Goal: Task Accomplishment & Management: Complete application form

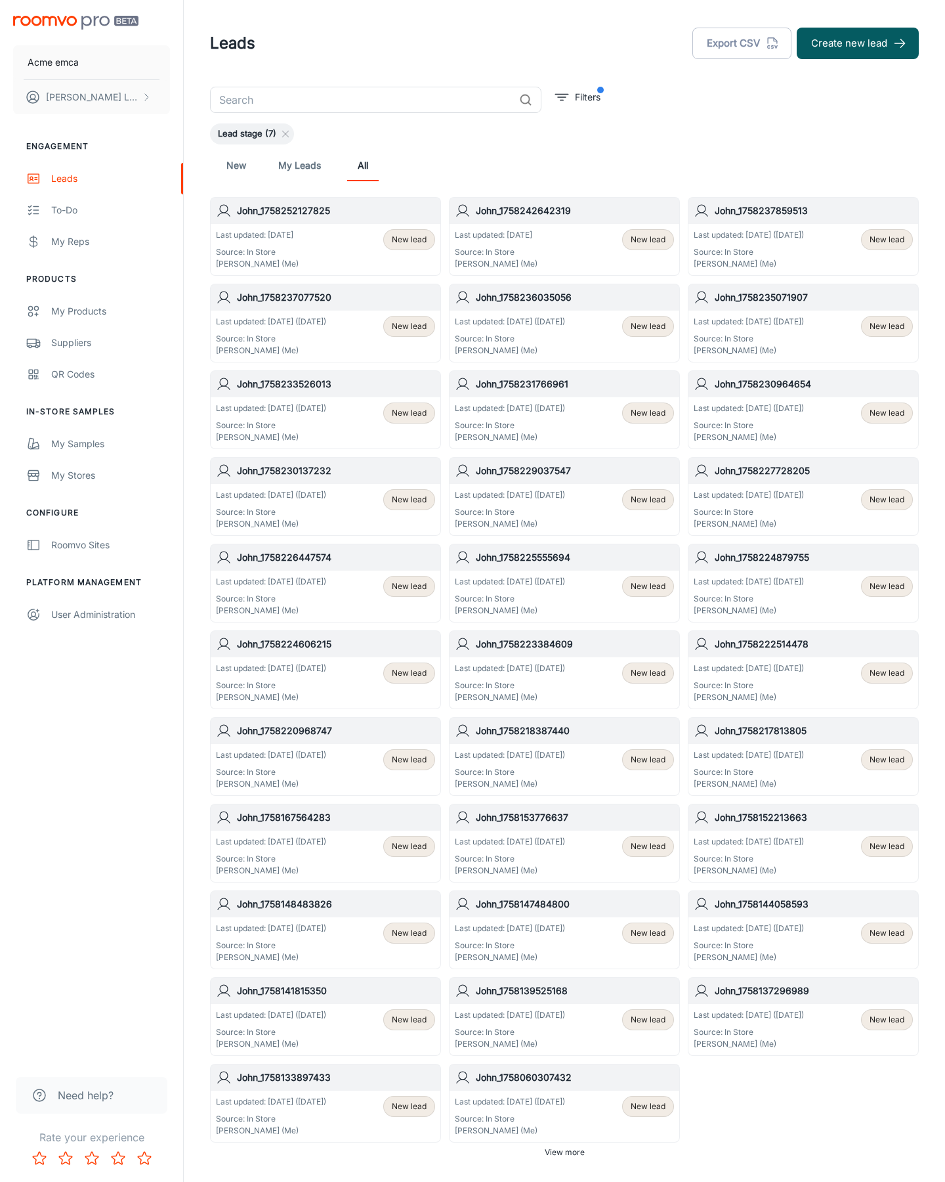
click at [858, 43] on button "Create new lead" at bounding box center [858, 44] width 122 height 32
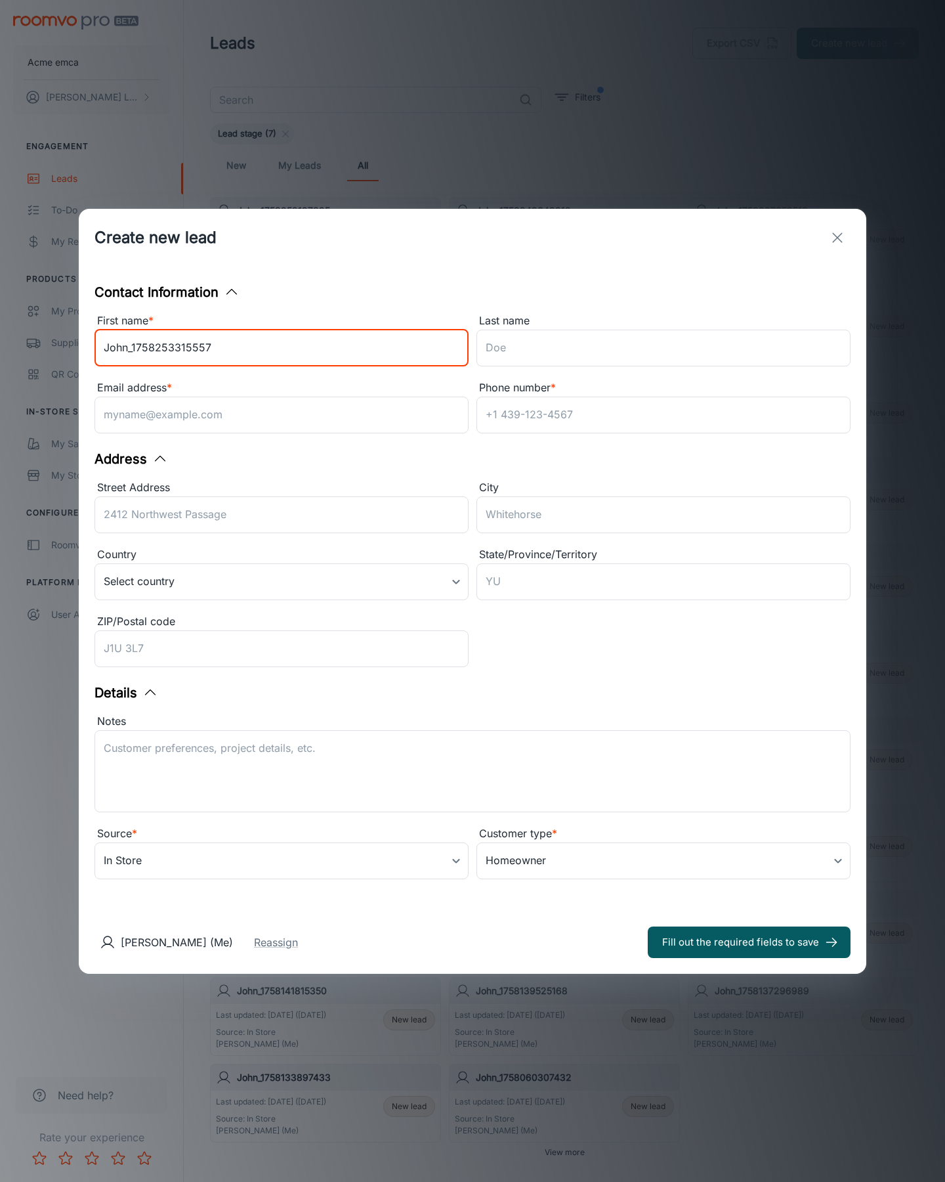
type input "John_1758253315557"
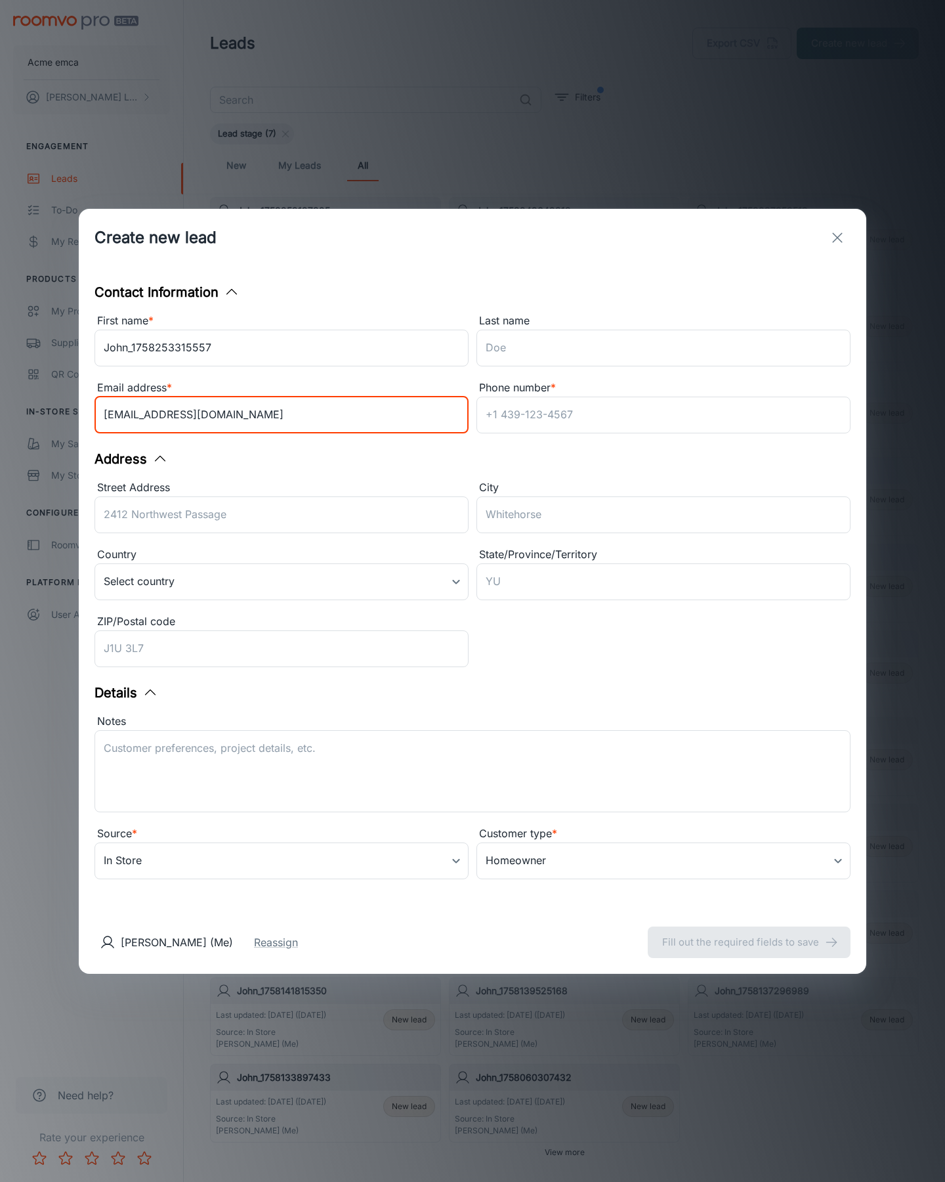
type input "[EMAIL_ADDRESS][DOMAIN_NAME]"
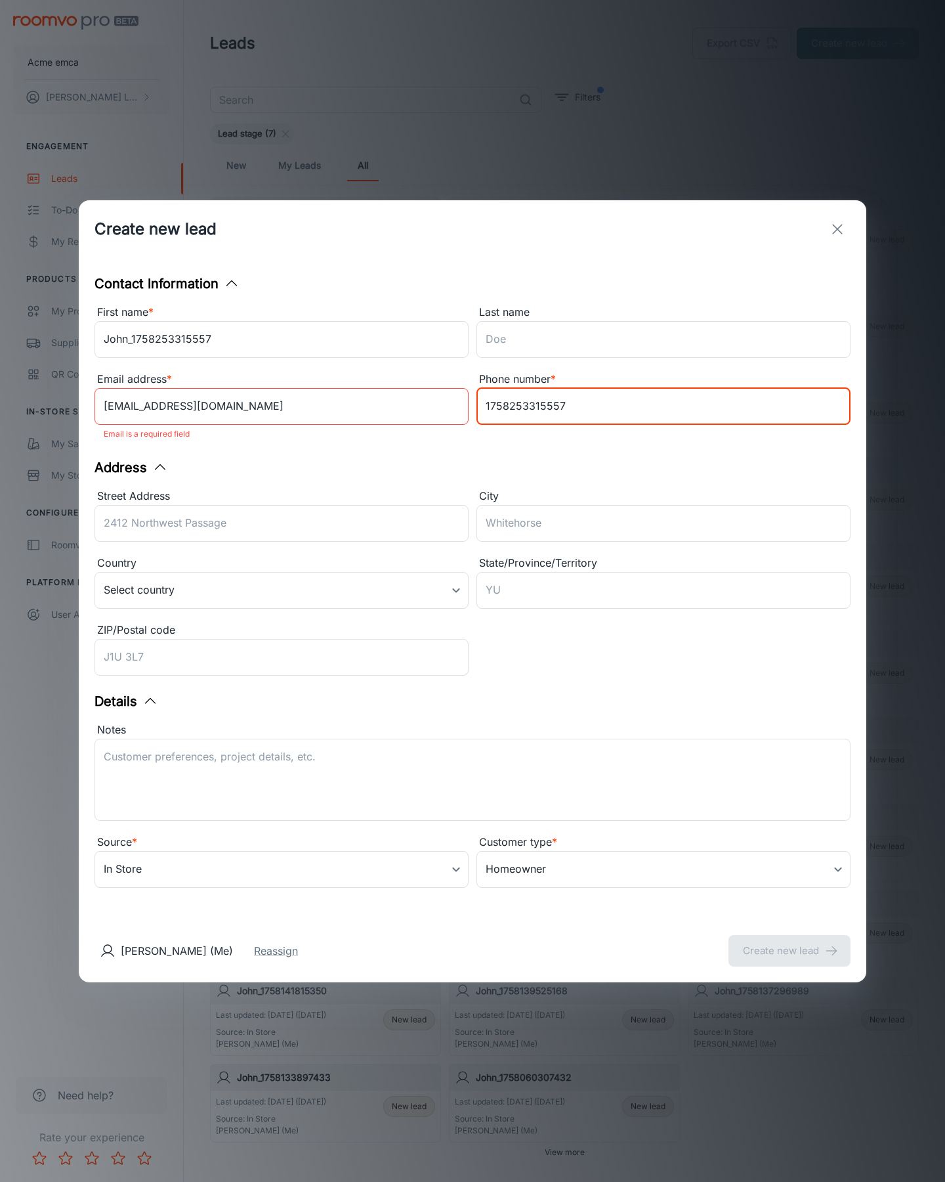
type input "1758253315557"
click at [790, 941] on button "Create new lead" at bounding box center [790, 951] width 122 height 32
